Goal: Task Accomplishment & Management: Manage account settings

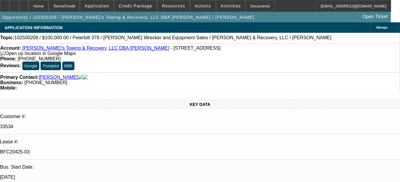
select select "0.2"
select select "2"
select select "0"
select select "6"
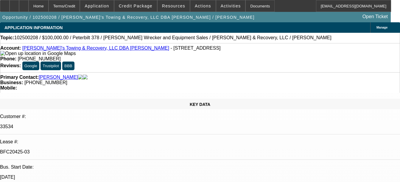
select select "0.2"
select select "2"
select select "0"
select select "6"
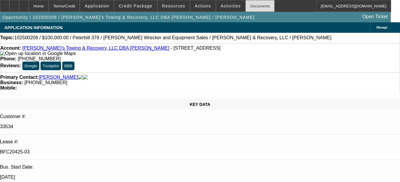
click at [248, 7] on div "Documents" at bounding box center [260, 6] width 29 height 12
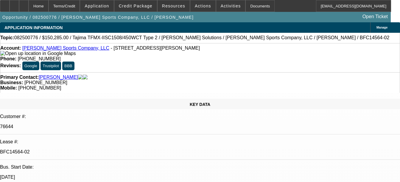
select select "0"
select select "2"
select select "0"
select select "2"
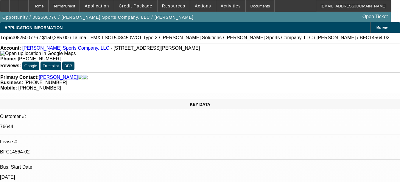
select select "0"
select select "2"
select select "0"
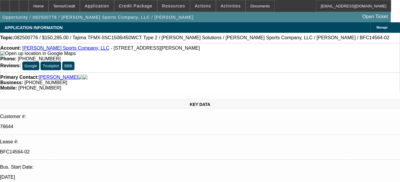
select select "2"
select select "0"
select select "1"
select select "2"
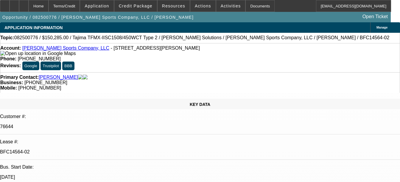
select select "1"
select select "2"
select select "1"
select select "2"
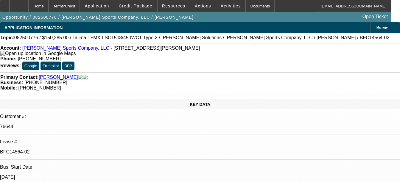
select select "2"
select select "1"
select select "2"
click at [258, 7] on div "Documents" at bounding box center [260, 6] width 29 height 12
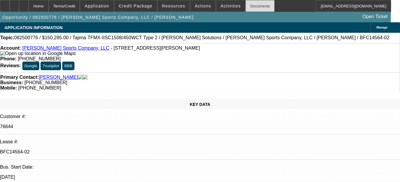
click at [253, 4] on div "Documents" at bounding box center [260, 6] width 29 height 12
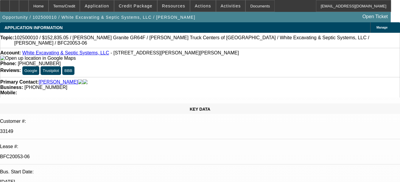
select select "0.1"
select select "0"
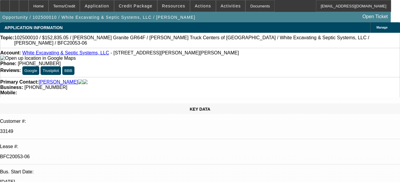
select select "0"
select select "1"
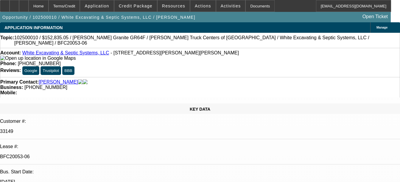
select select "1"
select select "6"
select select "1"
select select "6"
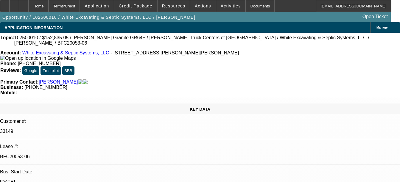
select select "1"
select select "6"
select select "1"
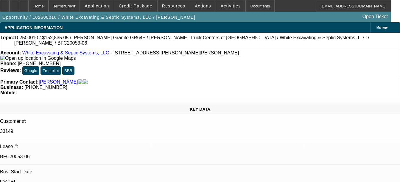
select select "6"
click at [254, 2] on div "Documents" at bounding box center [260, 6] width 29 height 12
